Goal: Task Accomplishment & Management: Complete application form

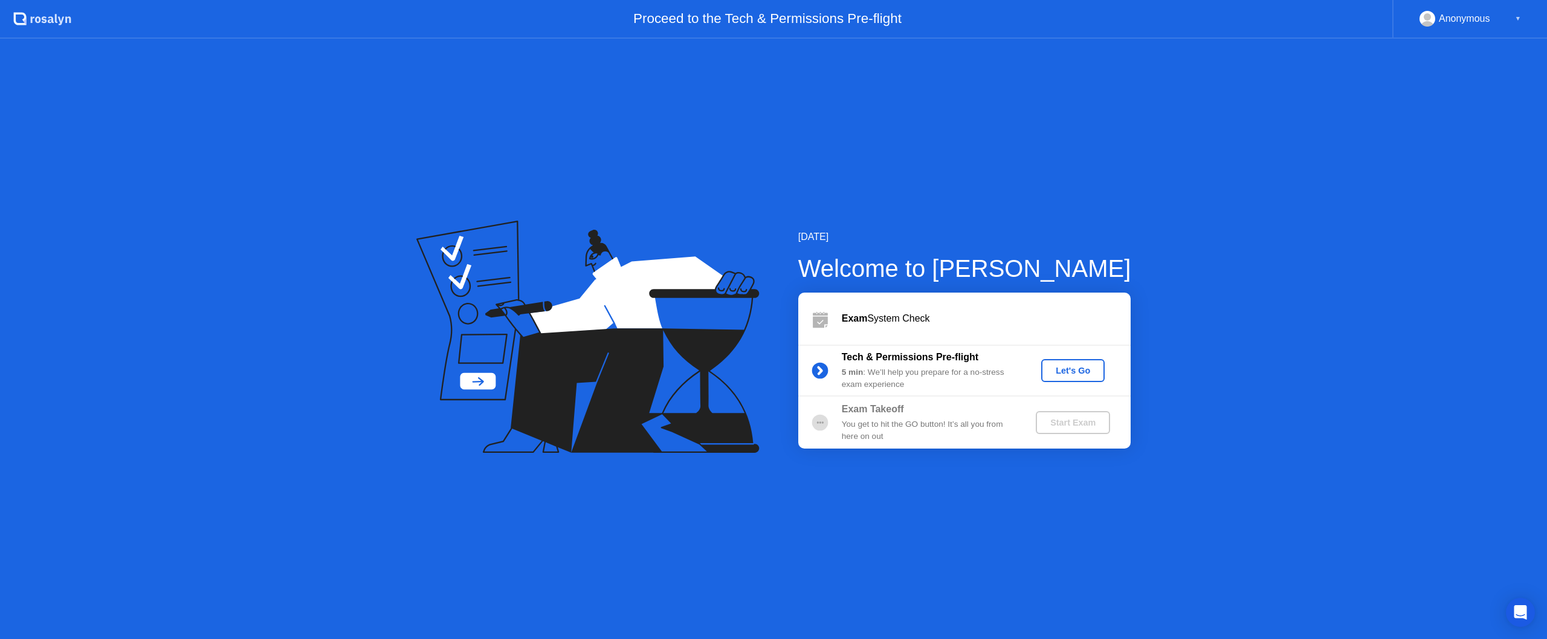
drag, startPoint x: 623, startPoint y: 323, endPoint x: 661, endPoint y: 323, distance: 37.5
click at [623, 323] on icon at bounding box center [582, 312] width 283 height 154
click at [1085, 377] on button "Let's Go" at bounding box center [1072, 370] width 63 height 23
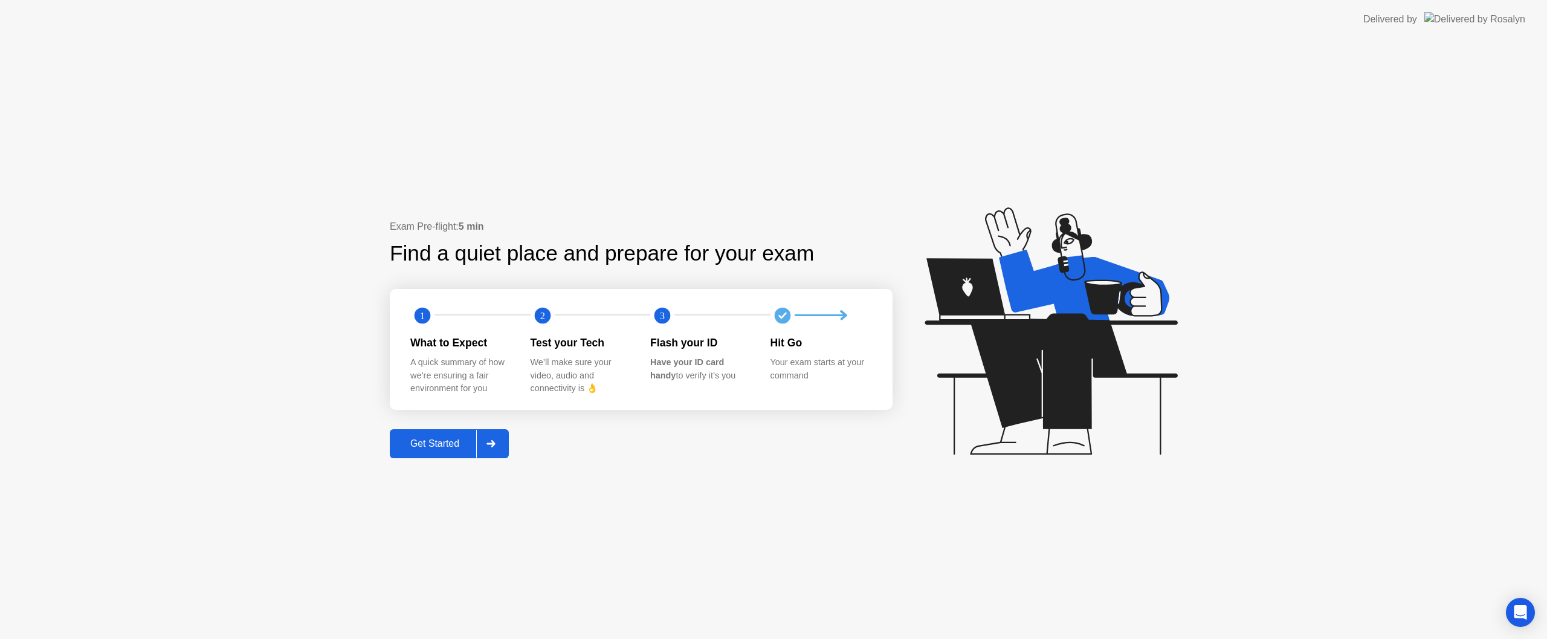
click at [496, 445] on icon at bounding box center [491, 443] width 9 height 7
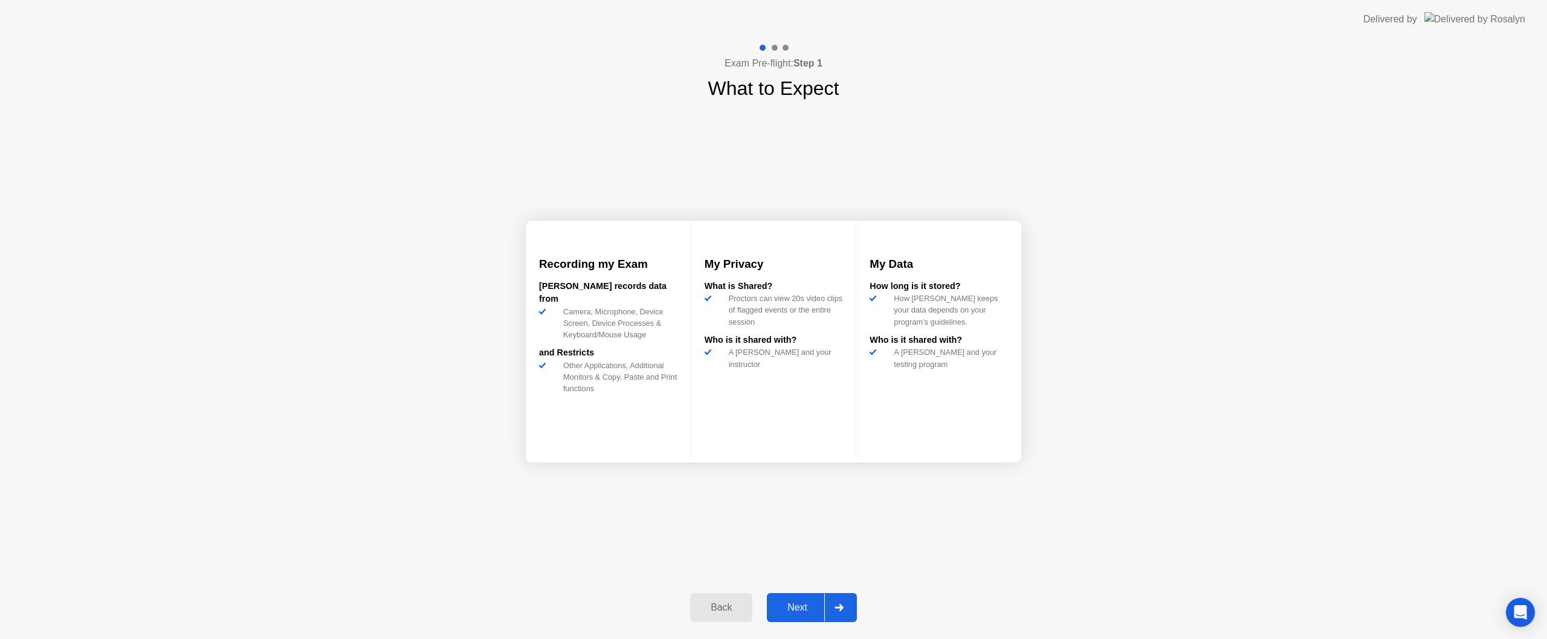
click at [846, 612] on div at bounding box center [838, 608] width 29 height 28
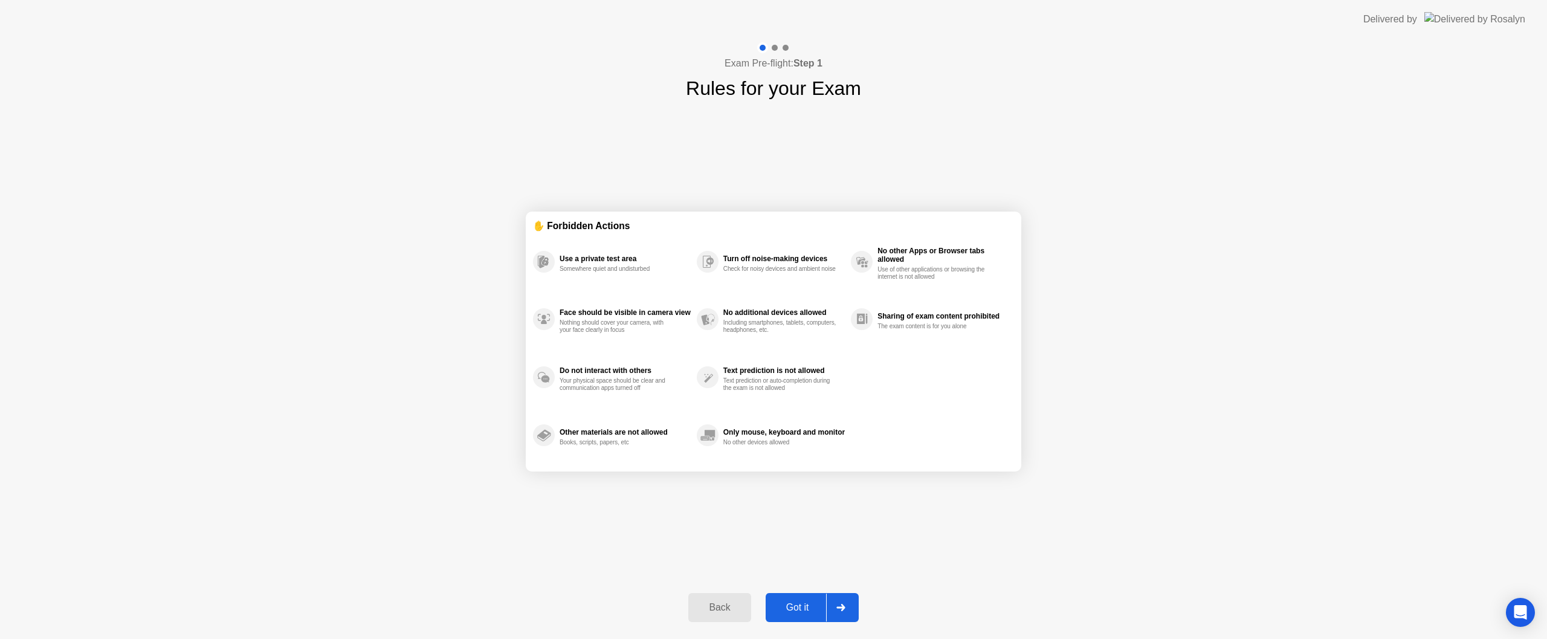
click at [852, 605] on div at bounding box center [840, 608] width 29 height 28
select select "**********"
select select "*******"
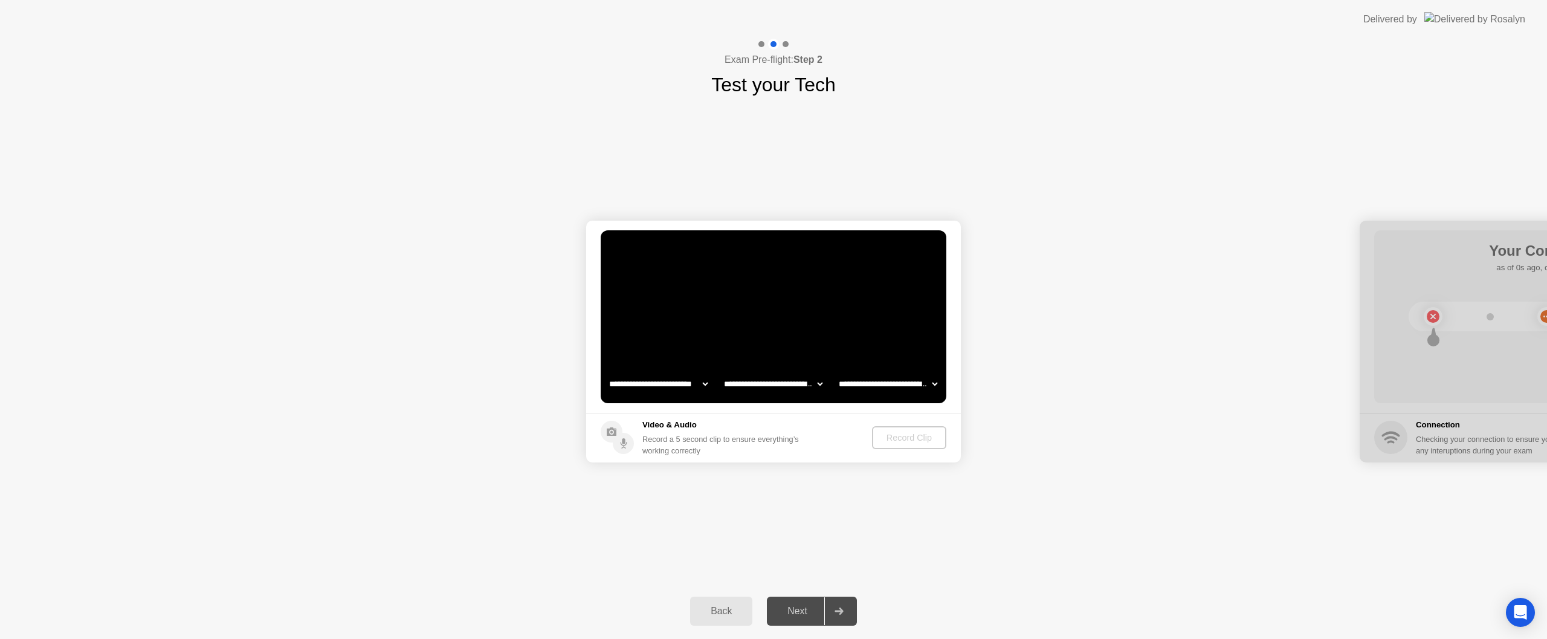
click at [852, 605] on div at bounding box center [838, 611] width 29 height 28
click at [919, 442] on div "Record Clip" at bounding box center [910, 438] width 65 height 10
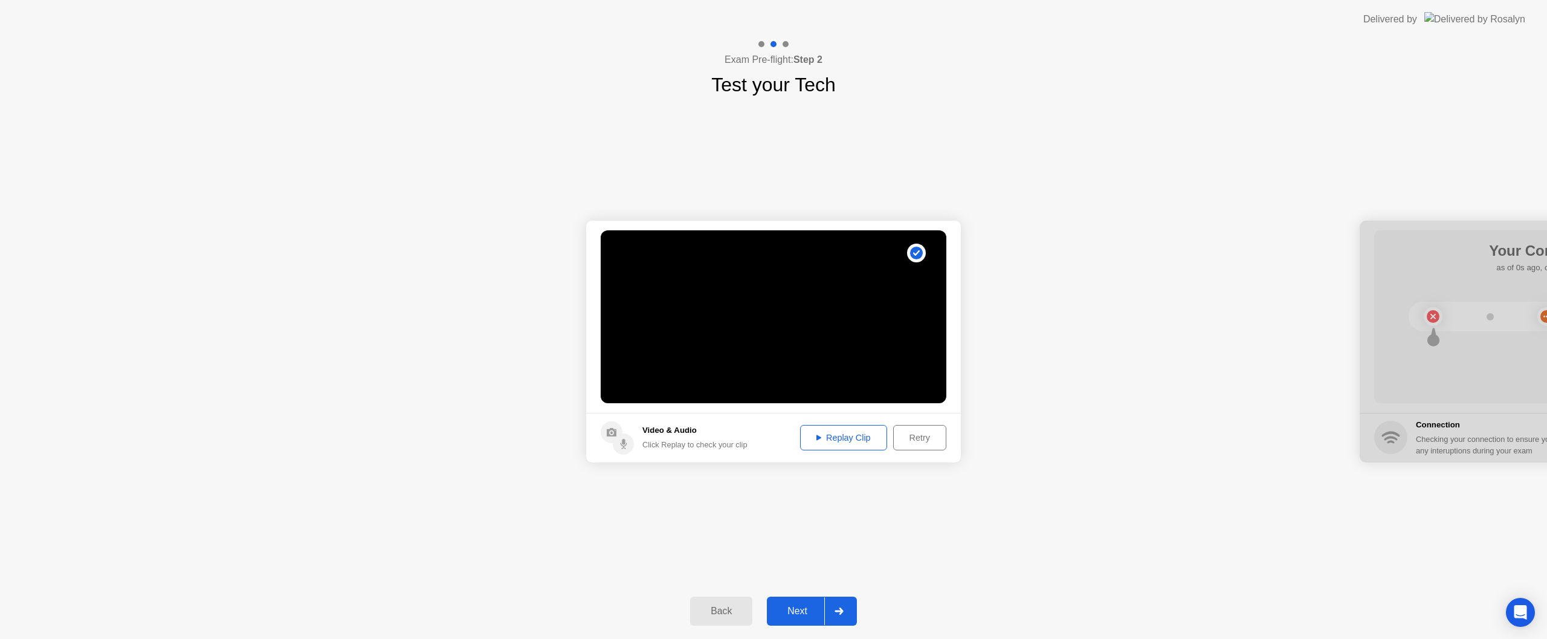
click at [810, 607] on div "Next" at bounding box center [798, 611] width 54 height 11
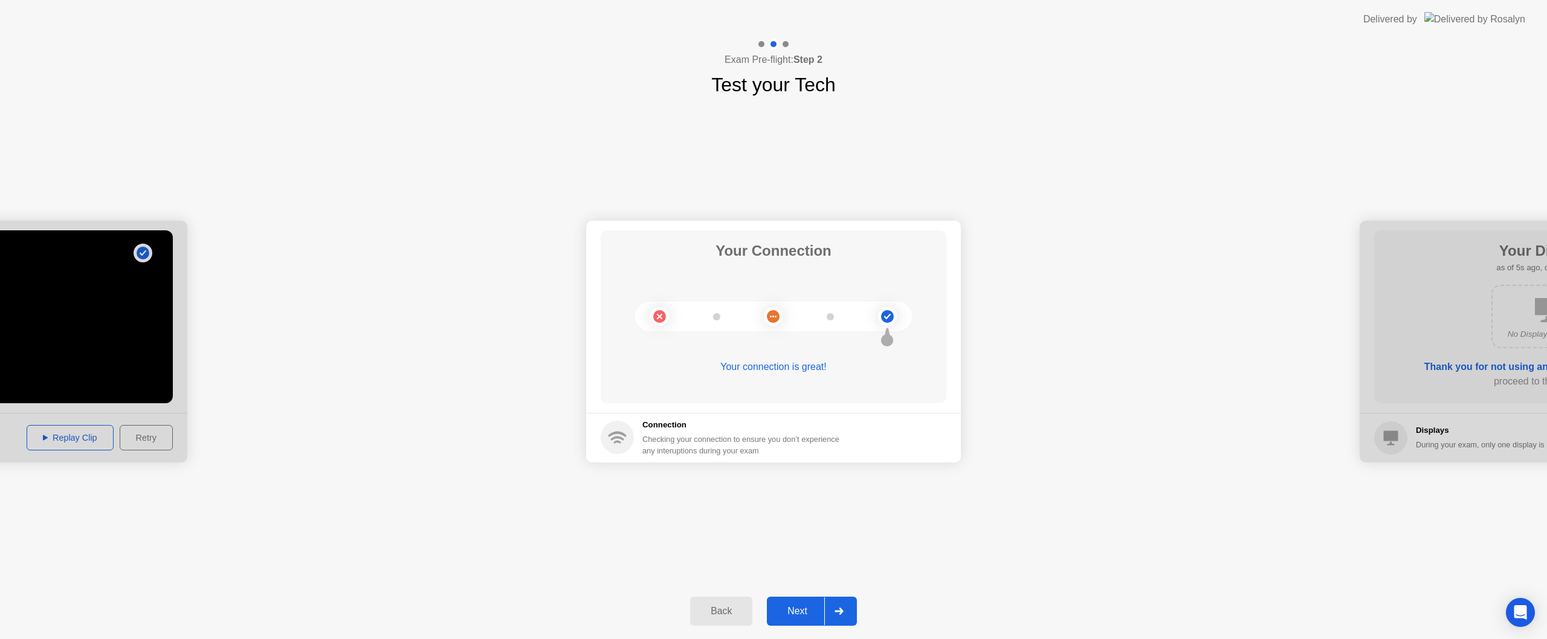
click at [807, 614] on div "Next" at bounding box center [798, 611] width 54 height 11
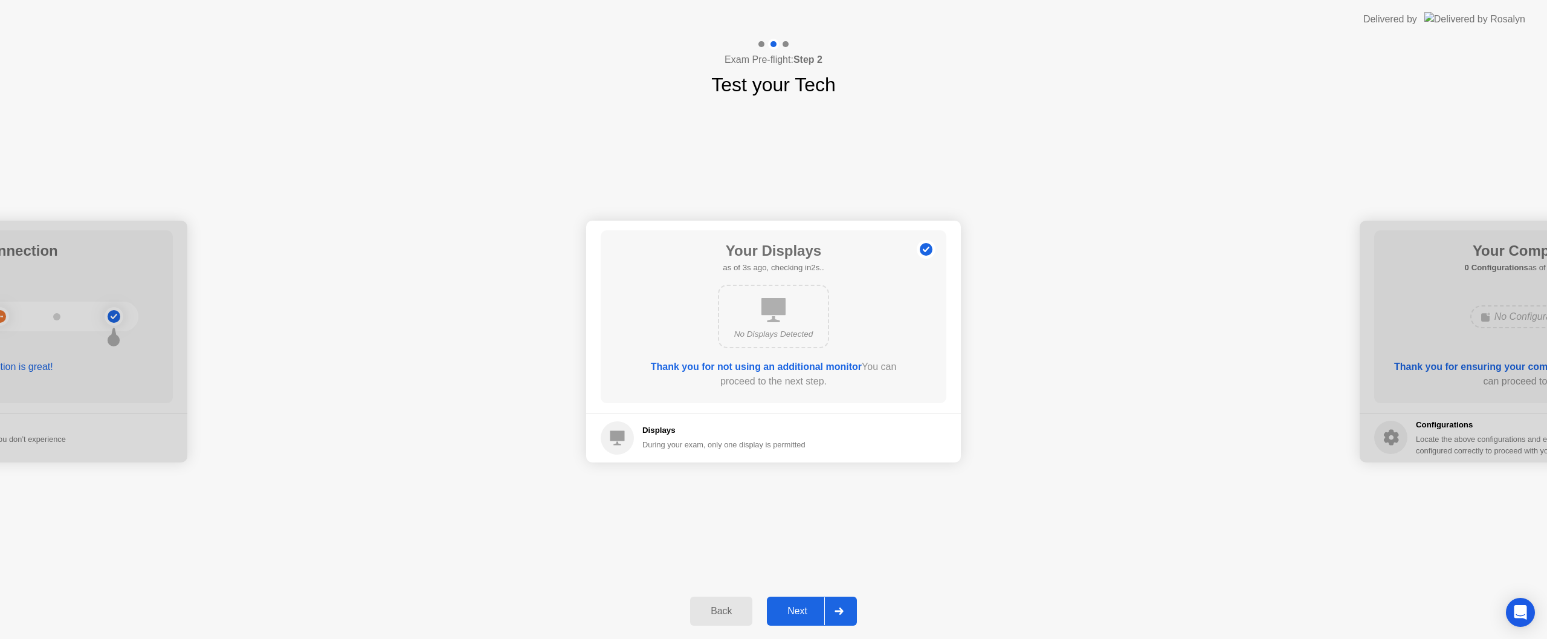
click at [818, 600] on button "Next" at bounding box center [812, 611] width 90 height 29
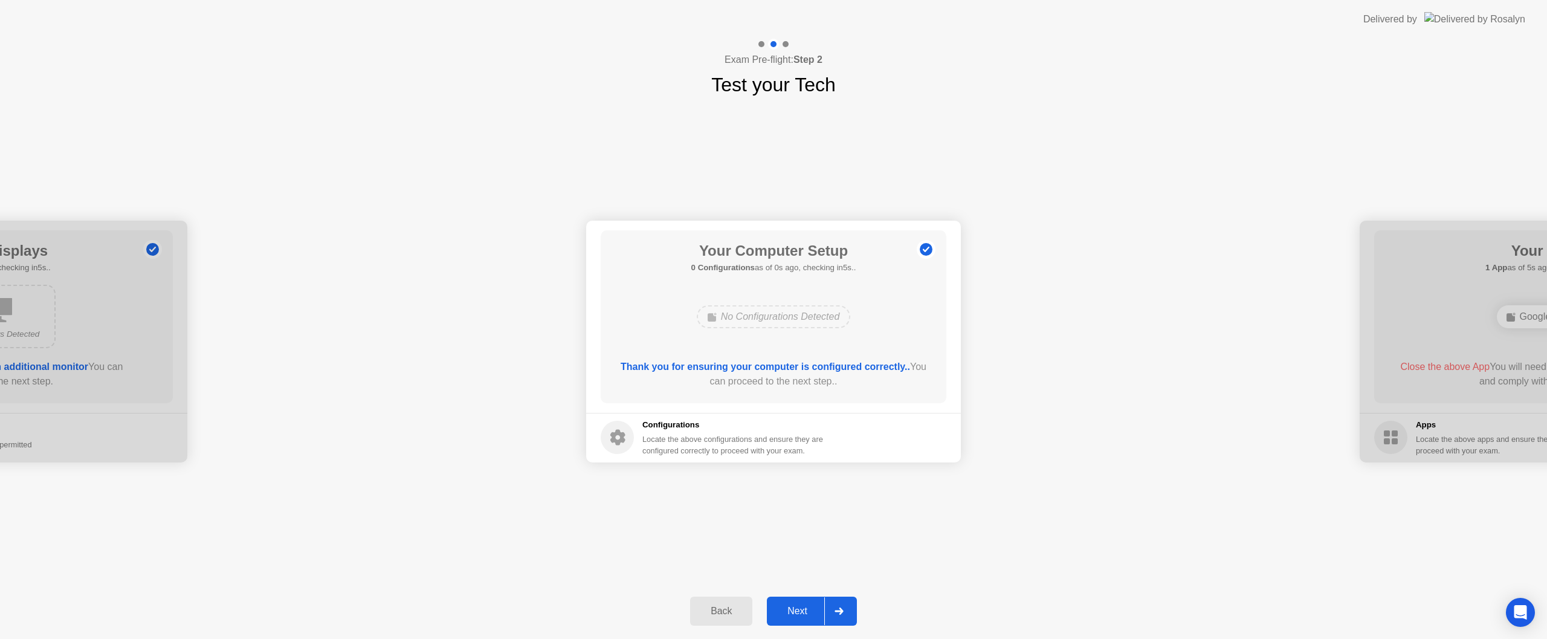
click at [818, 600] on button "Next" at bounding box center [812, 611] width 90 height 29
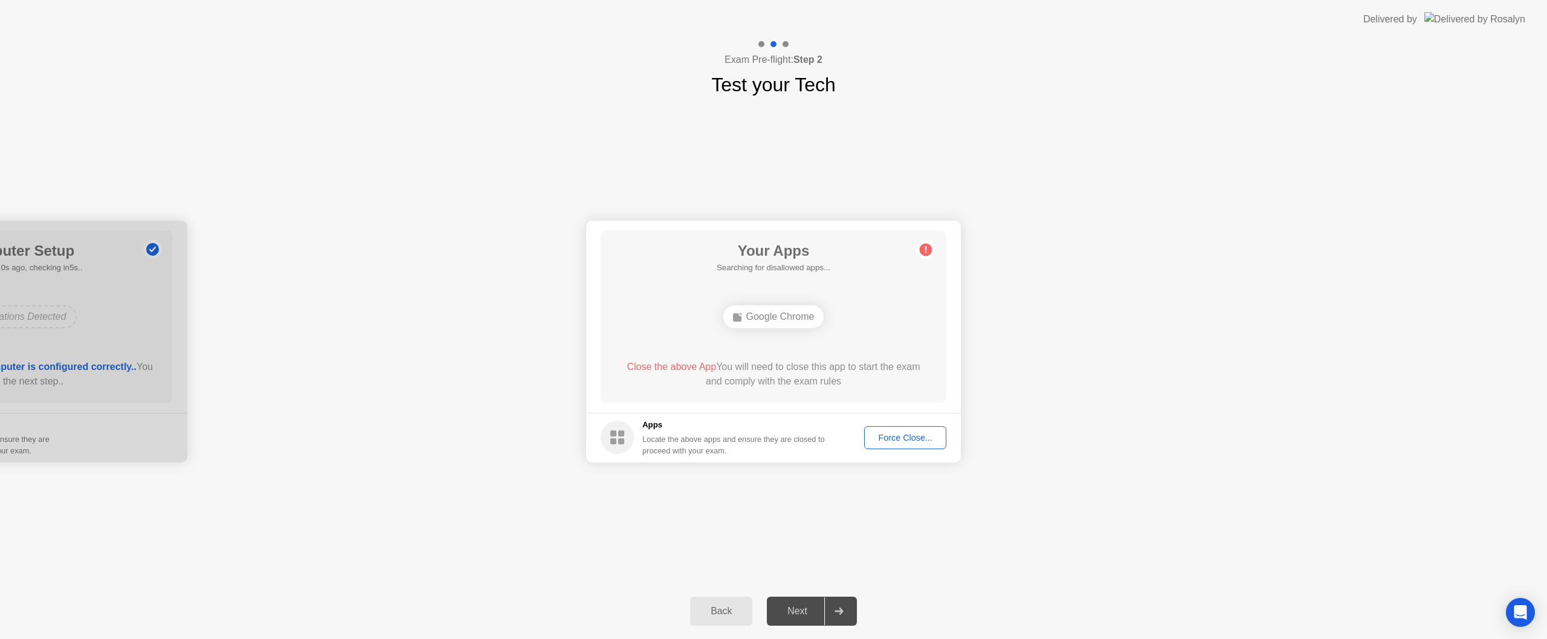
click at [882, 438] on div "Force Close..." at bounding box center [906, 438] width 74 height 10
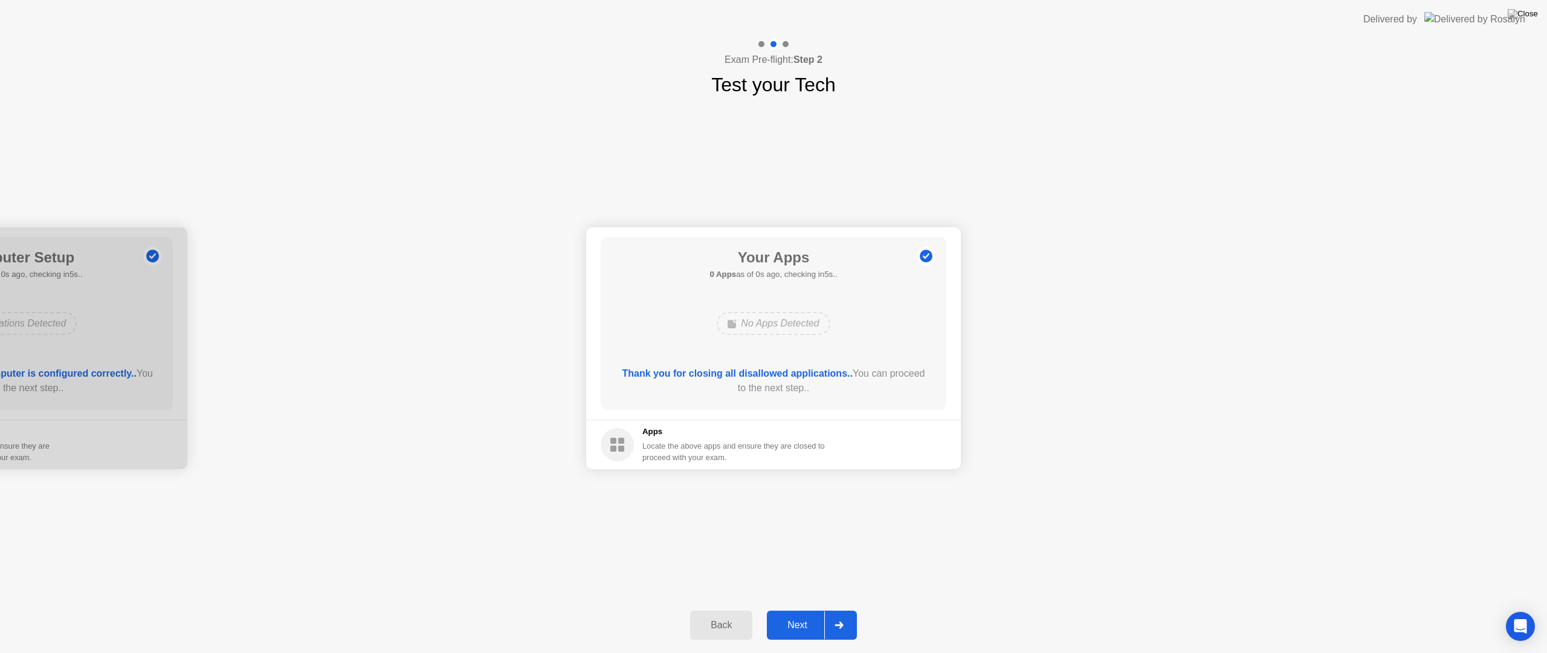
click at [786, 636] on button "Next" at bounding box center [812, 624] width 90 height 29
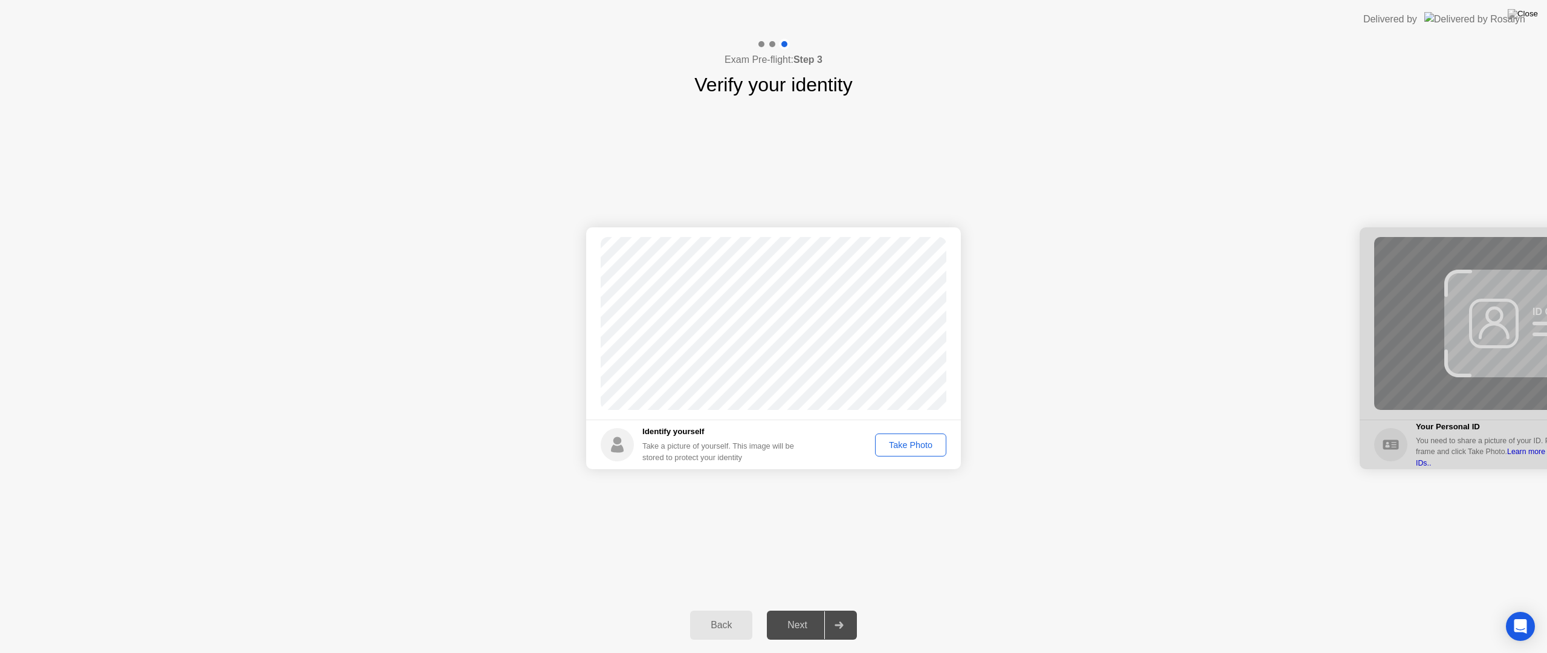
click at [906, 440] on div "Take Photo" at bounding box center [910, 445] width 63 height 10
click at [806, 620] on div "Next" at bounding box center [798, 625] width 54 height 11
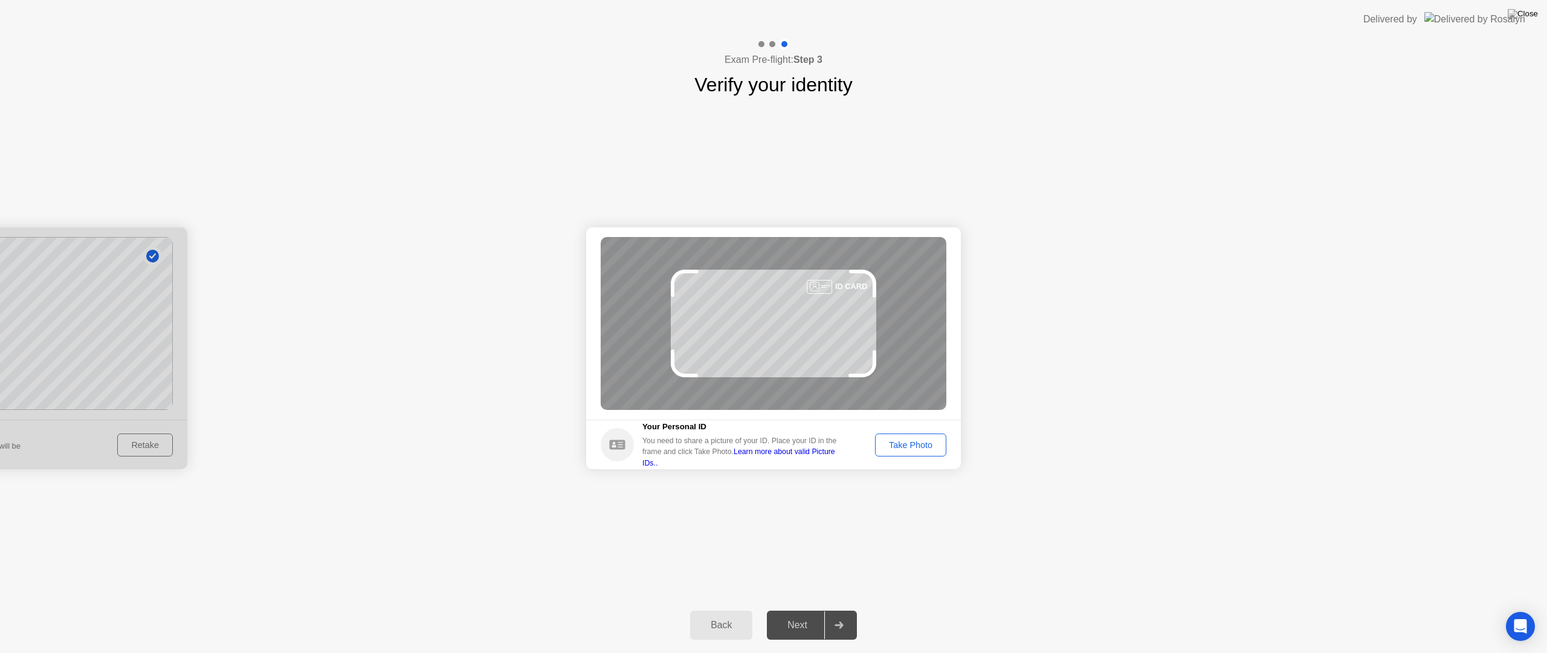
click at [925, 440] on div "Take Photo" at bounding box center [910, 445] width 63 height 10
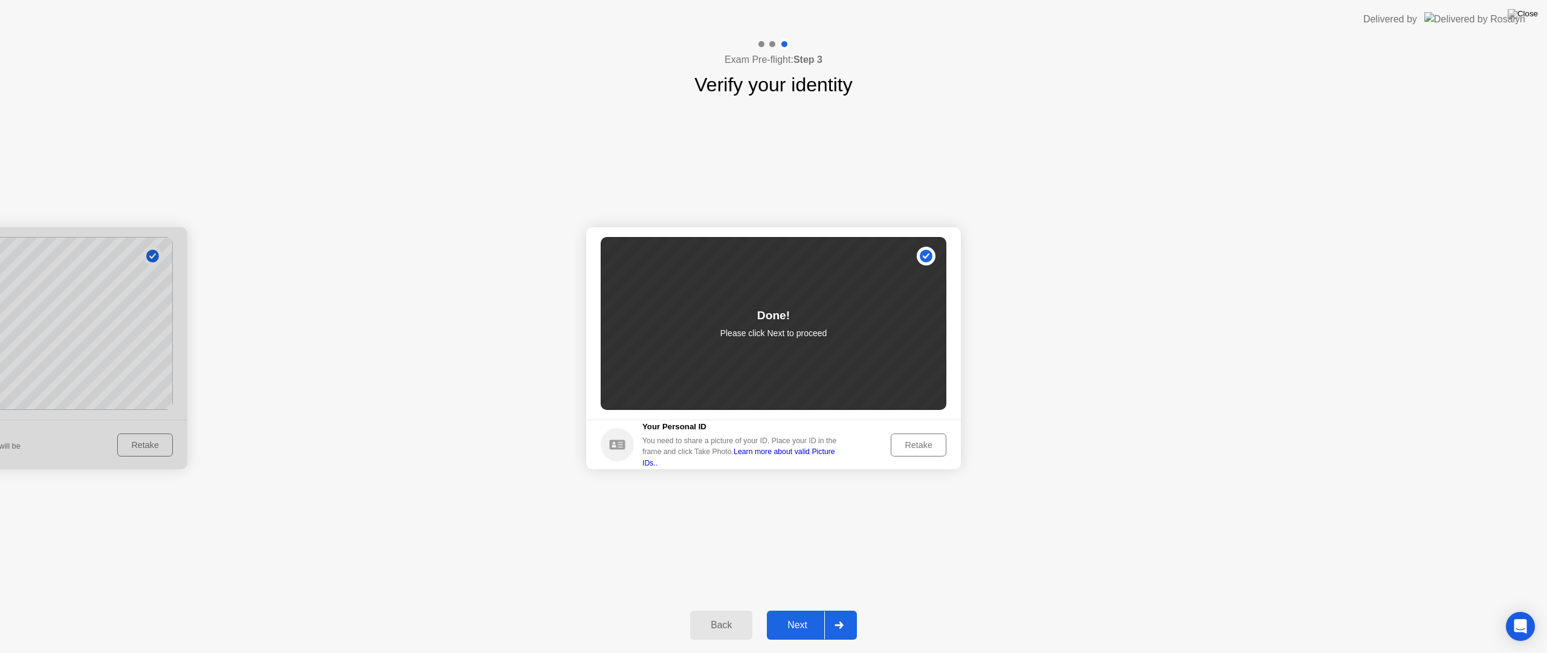
click at [812, 620] on div "Next" at bounding box center [798, 625] width 54 height 11
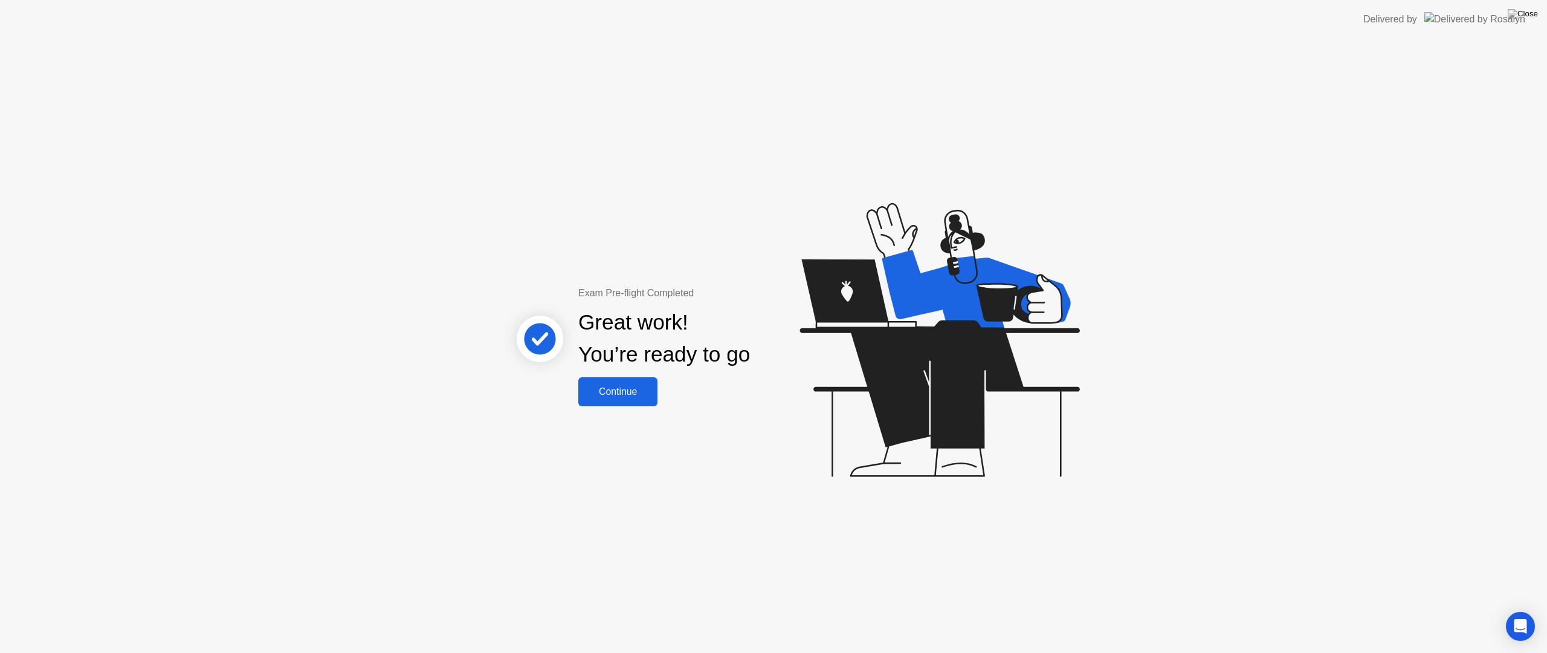
click at [609, 380] on button "Continue" at bounding box center [617, 391] width 79 height 29
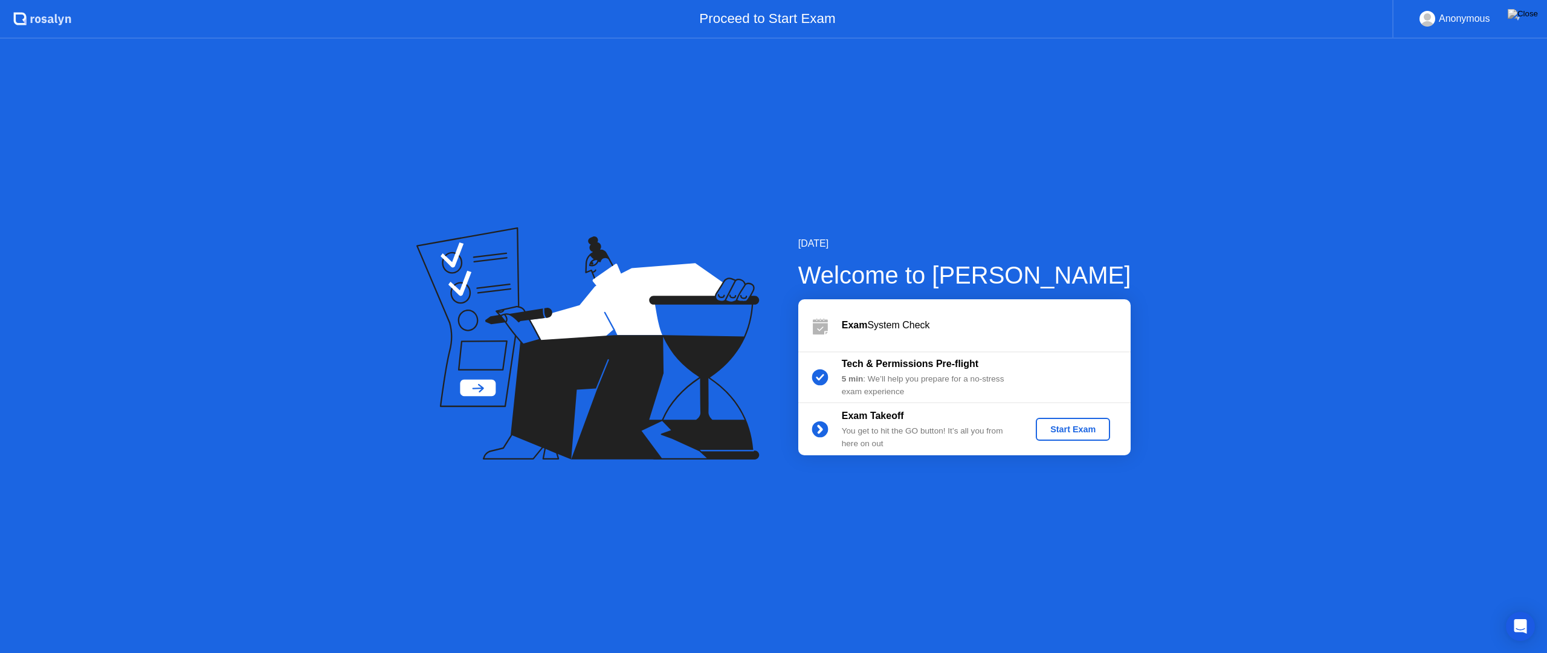
click at [1069, 433] on div "Start Exam" at bounding box center [1073, 429] width 65 height 10
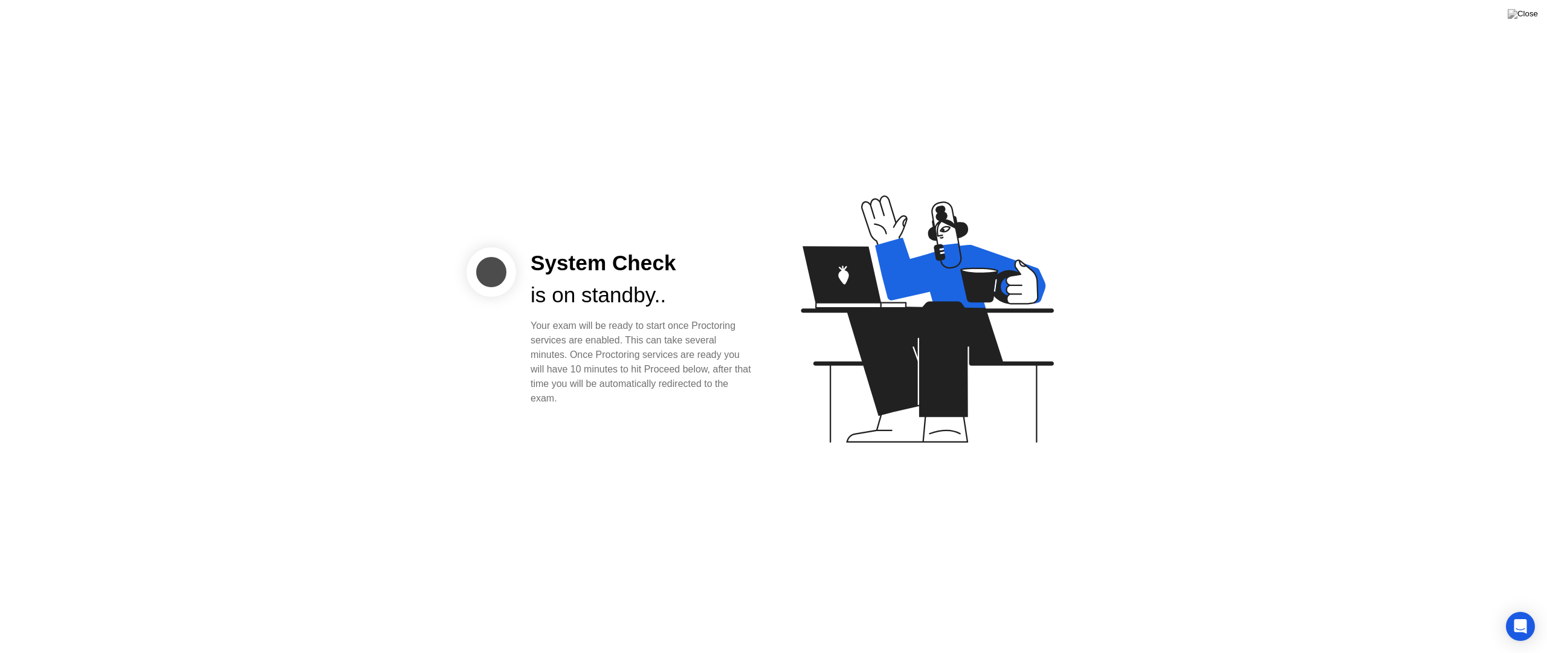
click at [1527, 7] on button at bounding box center [1523, 14] width 36 height 16
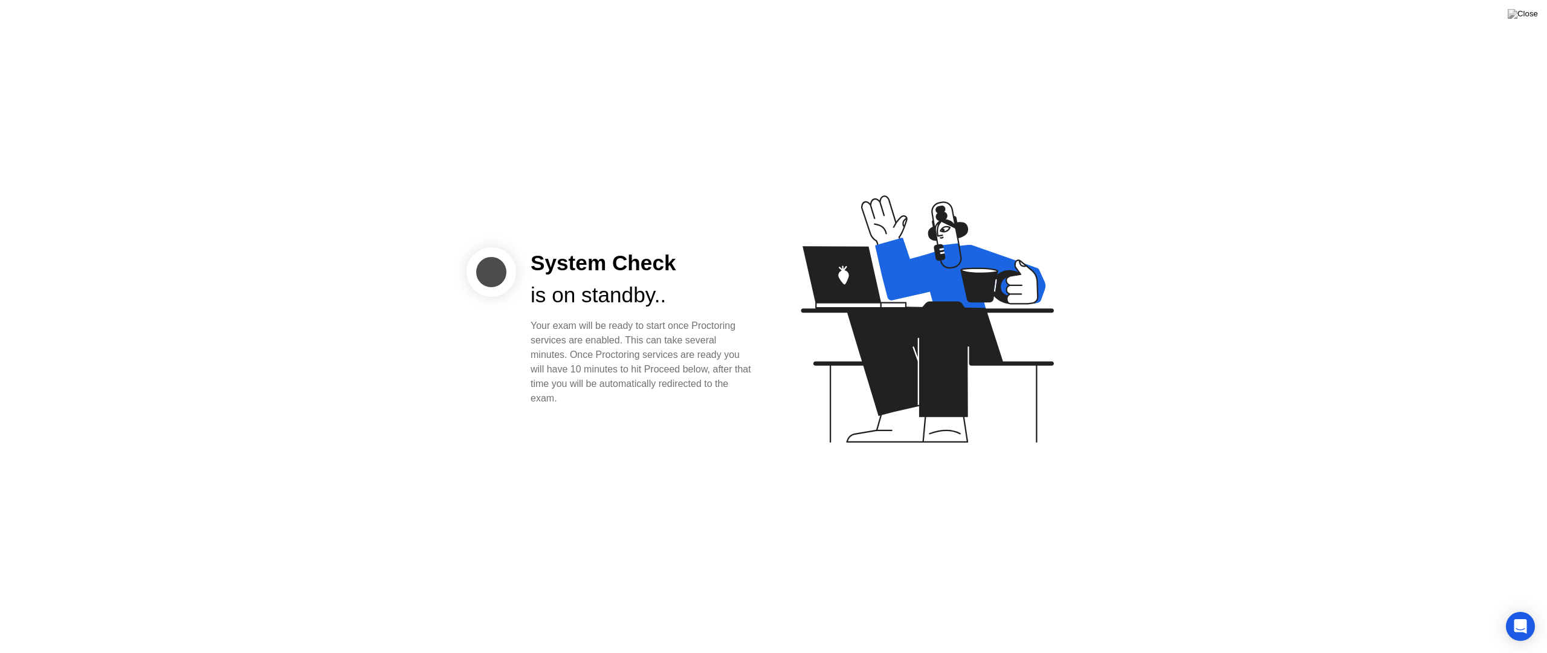
click at [1547, 14] on div "System Check is on standby.. Your exam will be ready to start once Proctoring s…" at bounding box center [773, 326] width 1547 height 653
click at [1529, 17] on img at bounding box center [1523, 14] width 30 height 10
